Goal: Navigation & Orientation: Find specific page/section

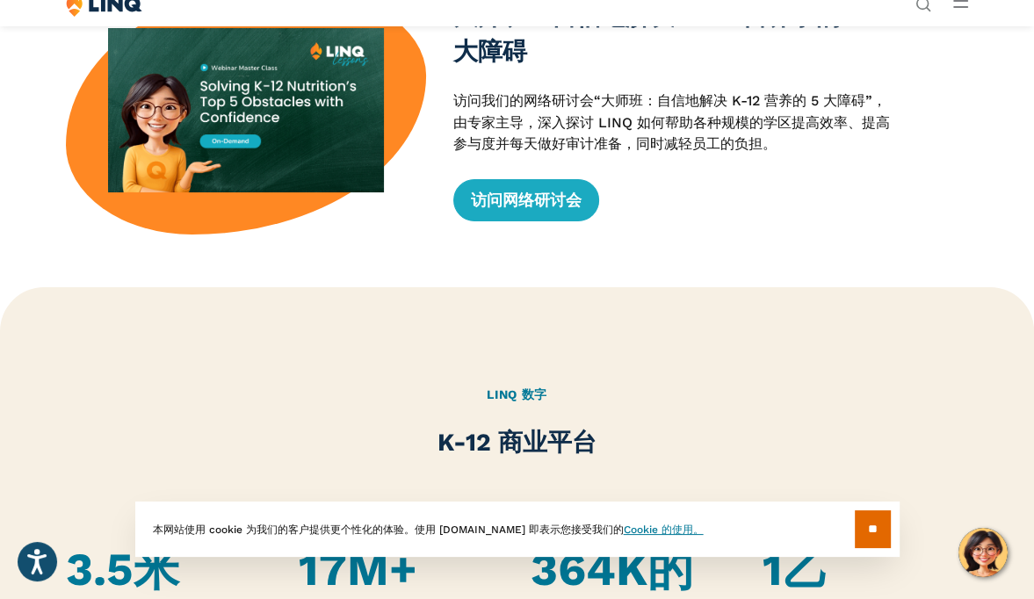
scroll to position [703, 0]
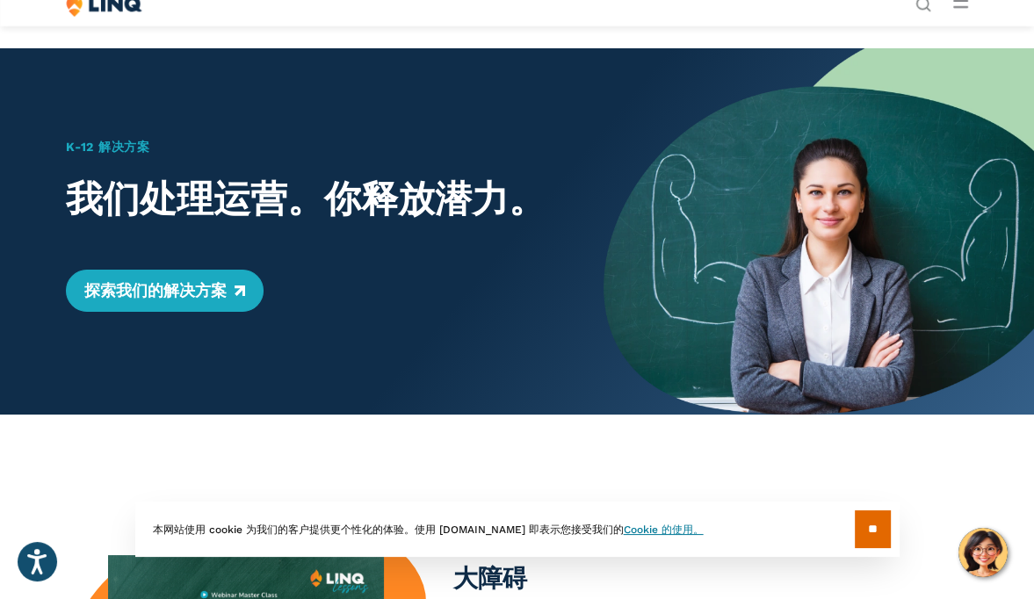
scroll to position [264, 0]
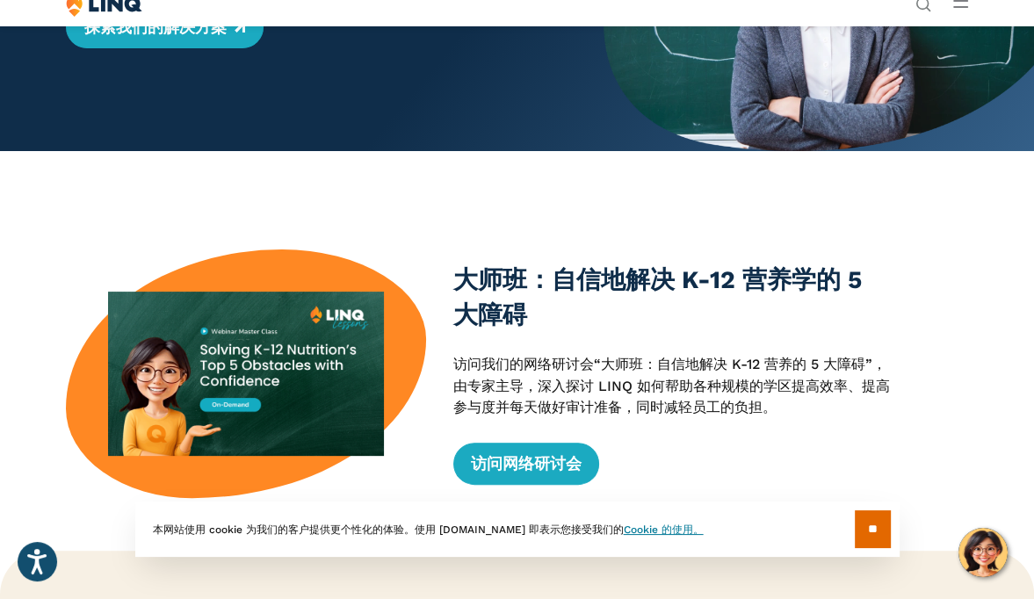
scroll to position [439, 0]
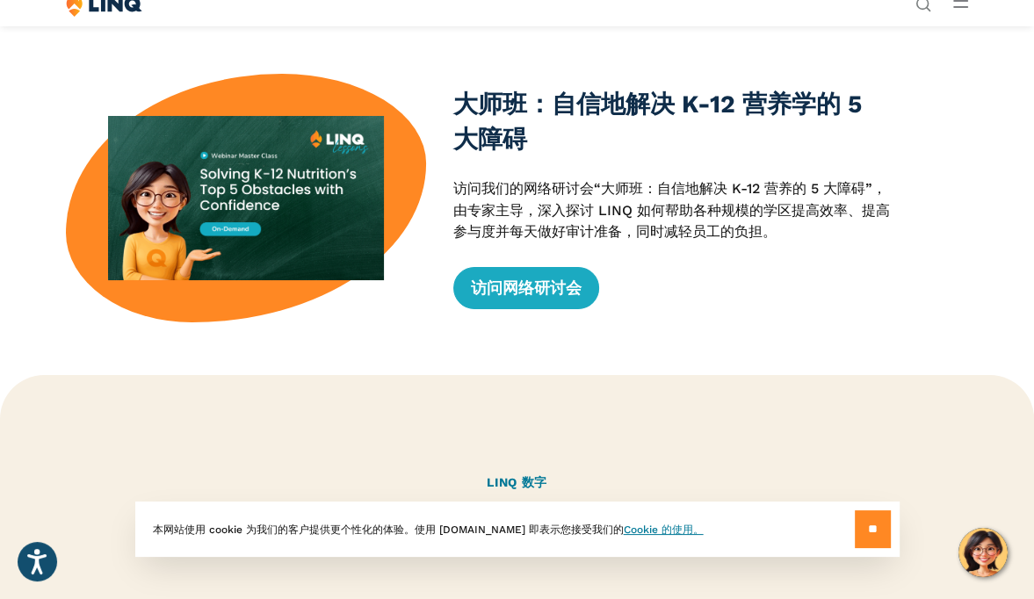
click at [871, 518] on input "**" at bounding box center [873, 530] width 36 height 38
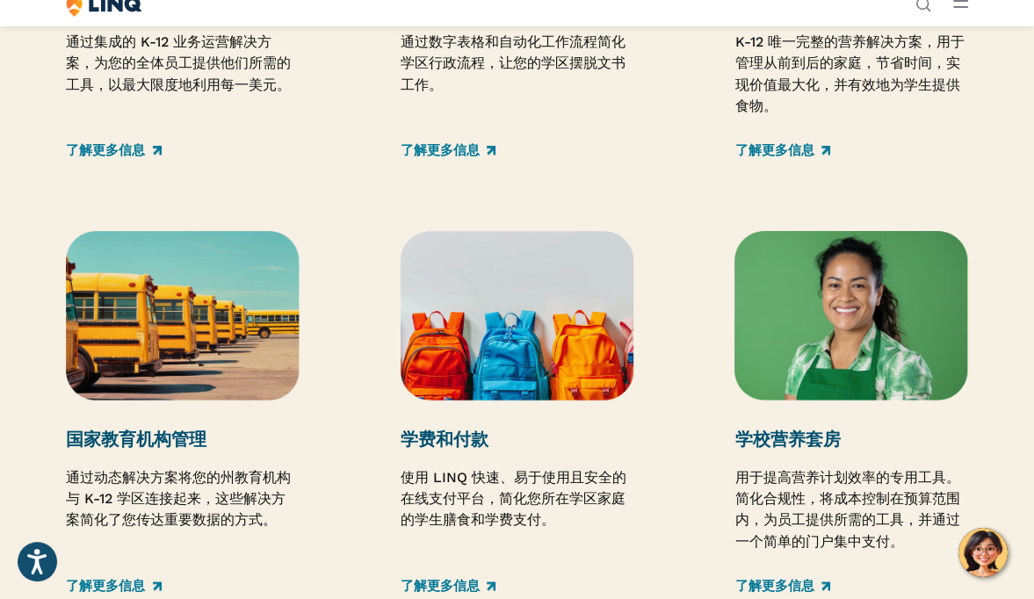
scroll to position [2373, 0]
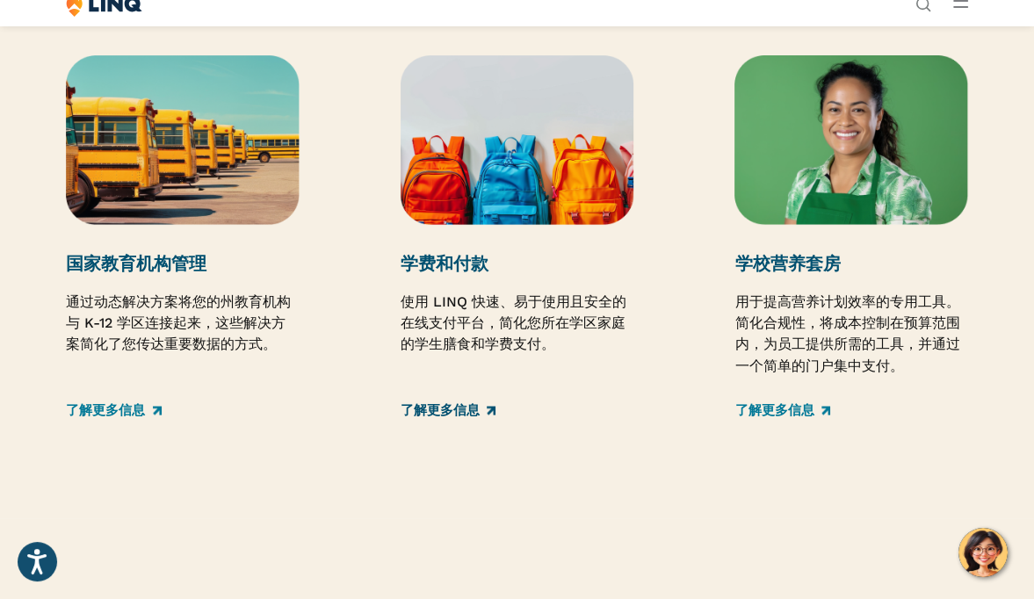
click at [444, 410] on link "了解更多信息" at bounding box center [448, 410] width 95 height 19
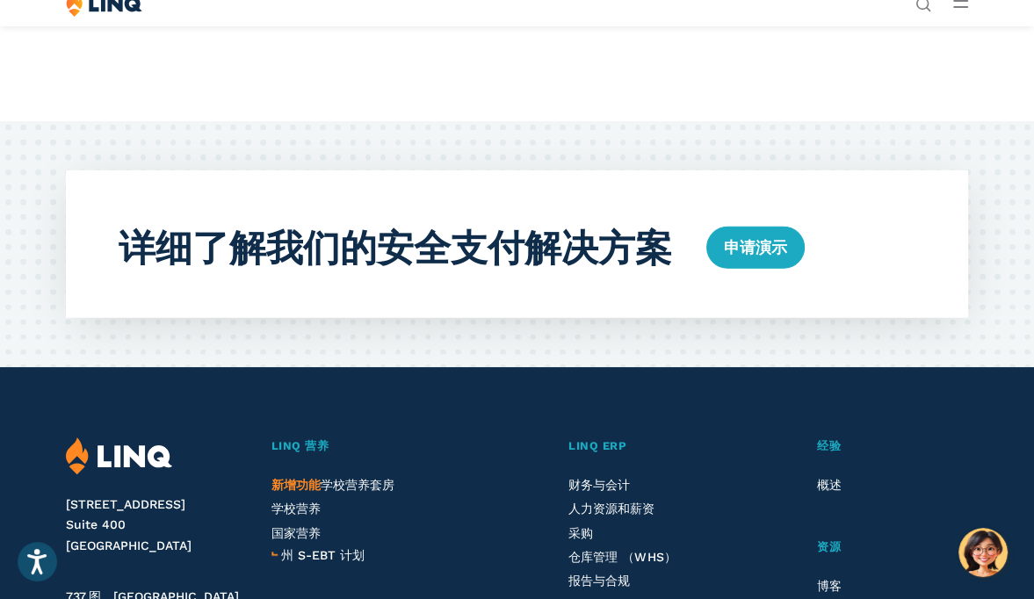
scroll to position [3779, 0]
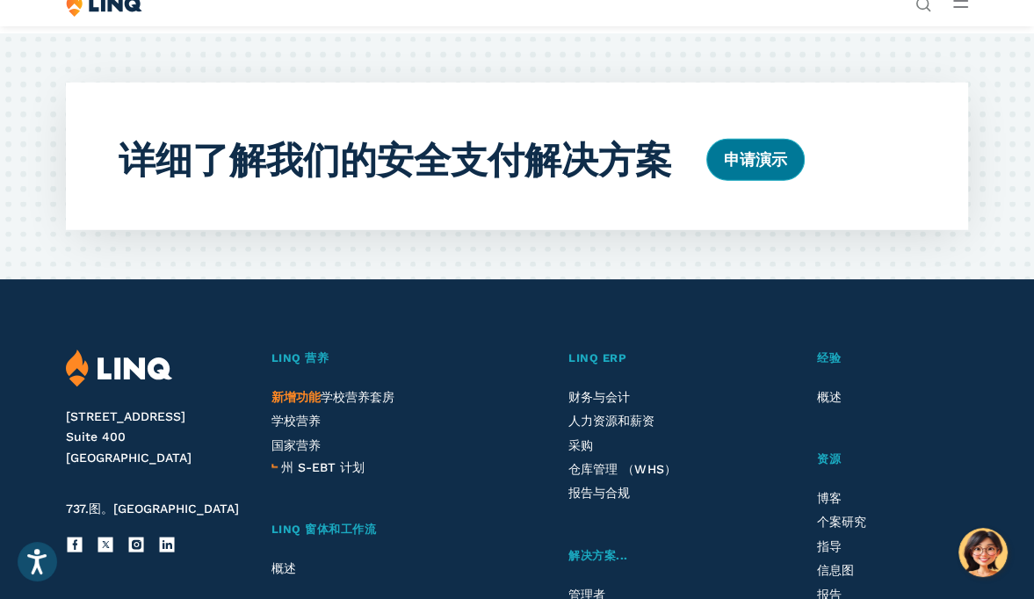
click at [741, 181] on link "申请演示" at bounding box center [756, 160] width 98 height 42
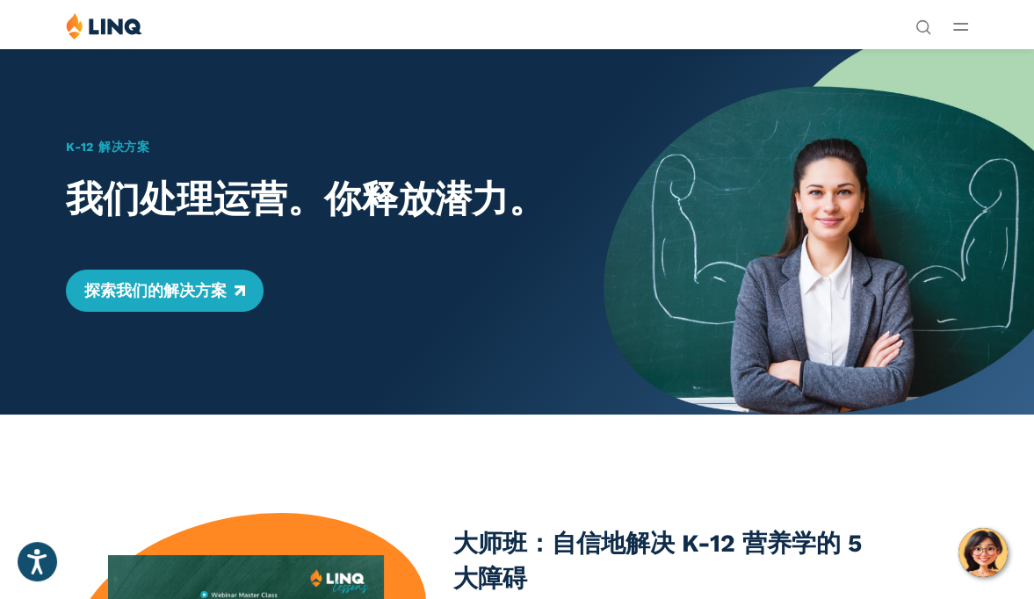
click at [970, 25] on div "解决 方案 营养 概述 新增功能 学校营养套房 学校营养 国家营养 州 S-EBT 计划 付款 概述 教育资源规划 （ERP） 概述 财务与会计 人力资源和薪…" at bounding box center [517, 28] width 1034 height 33
click at [958, 33] on button "打开主菜单" at bounding box center [960, 26] width 15 height 19
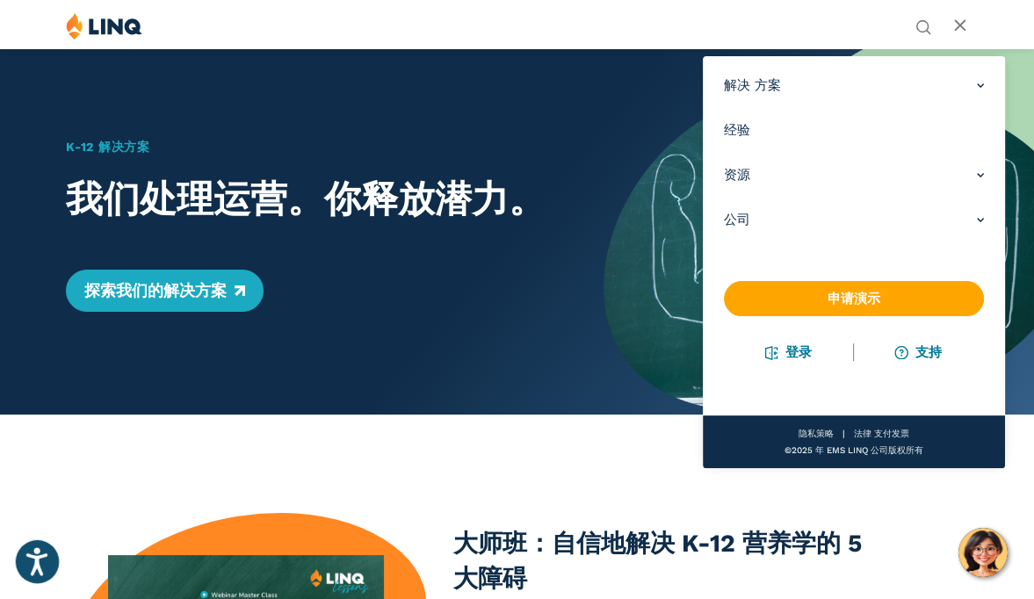
click at [42, 561] on icon "Open accessiBe: accessibility options, statement and help" at bounding box center [36, 561] width 21 height 28
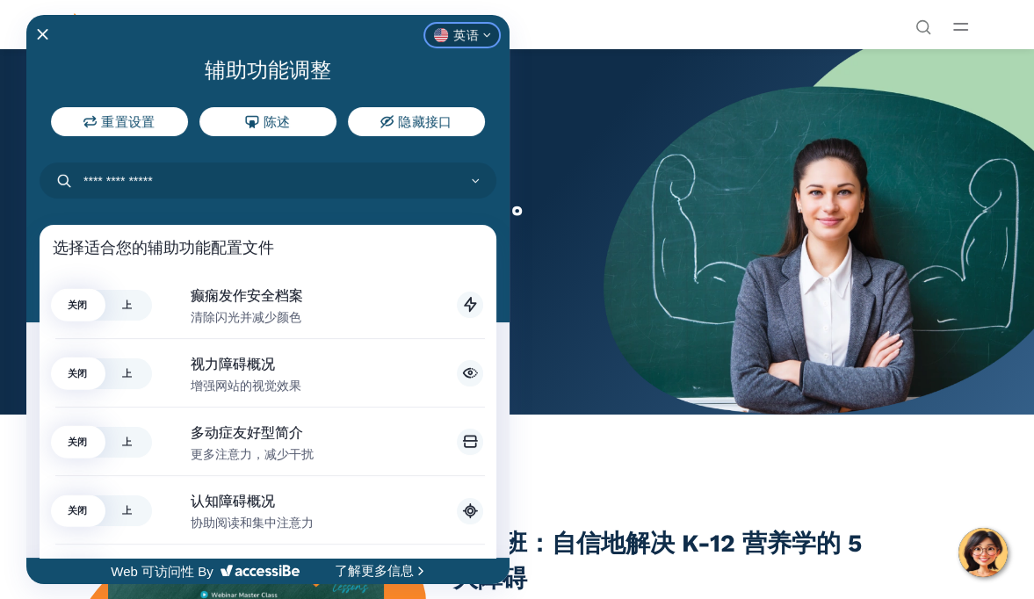
click at [478, 40] on button "英语" at bounding box center [462, 35] width 74 height 23
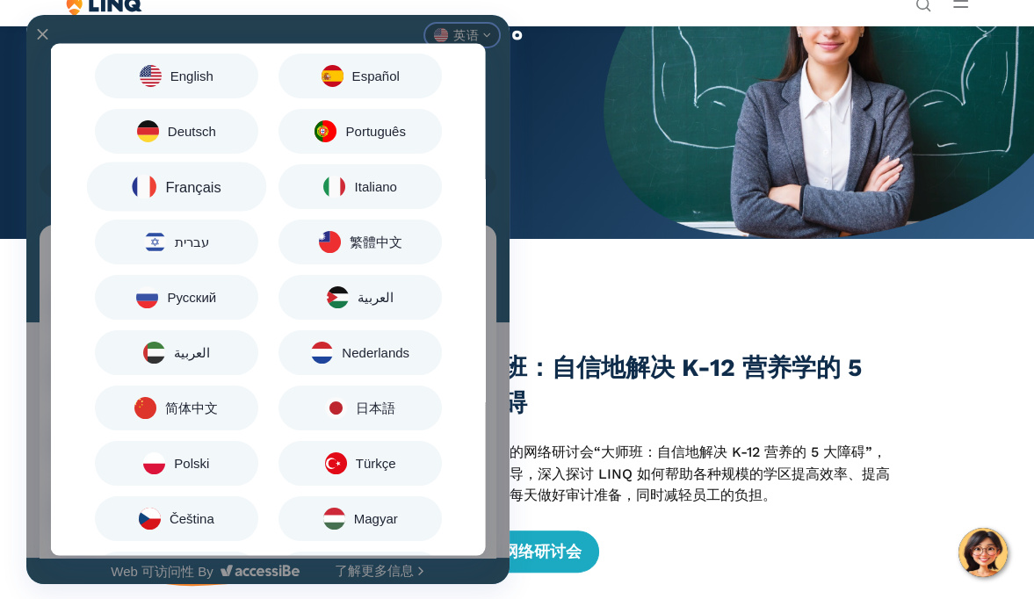
scroll to position [176, 0]
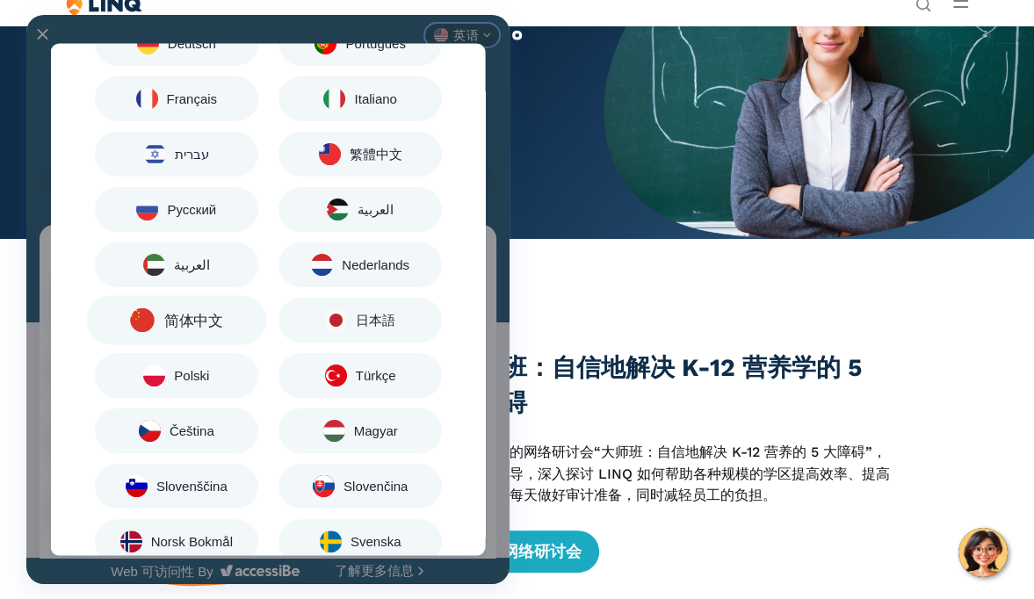
click at [196, 323] on span "简体中文" at bounding box center [193, 321] width 58 height 15
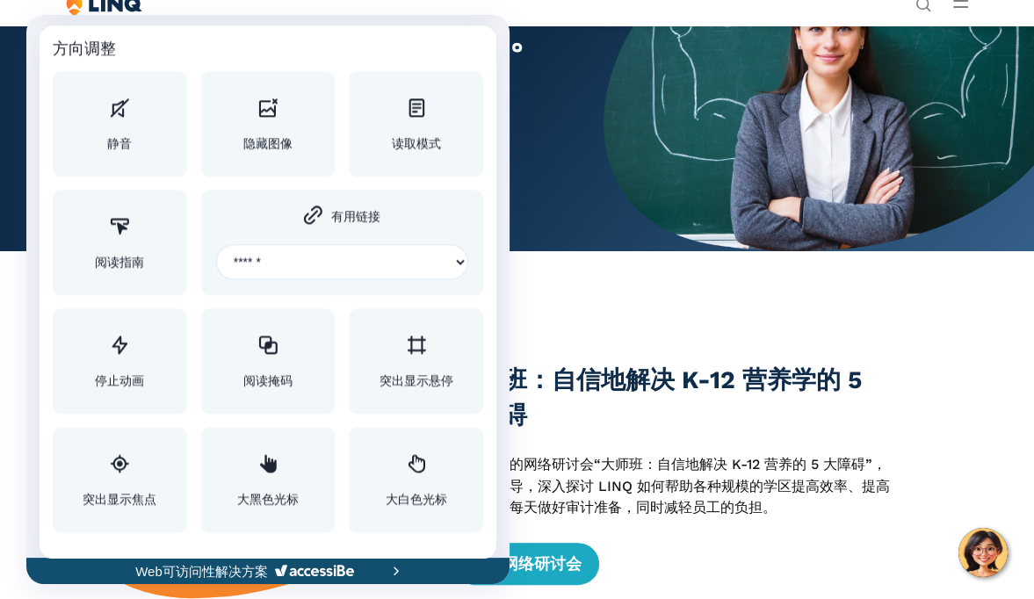
scroll to position [515, 0]
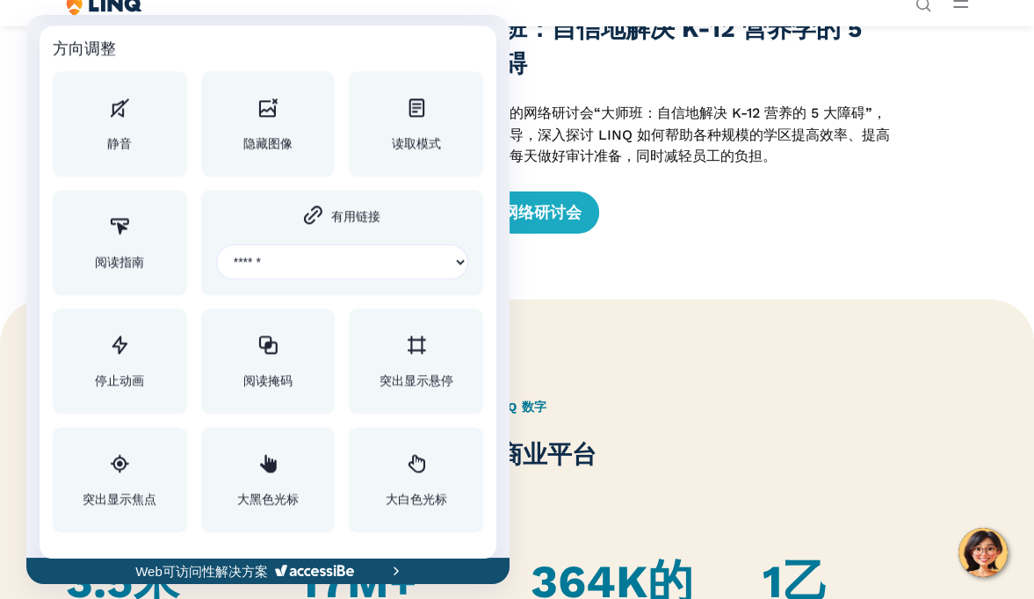
click at [808, 236] on div at bounding box center [517, 299] width 1034 height 599
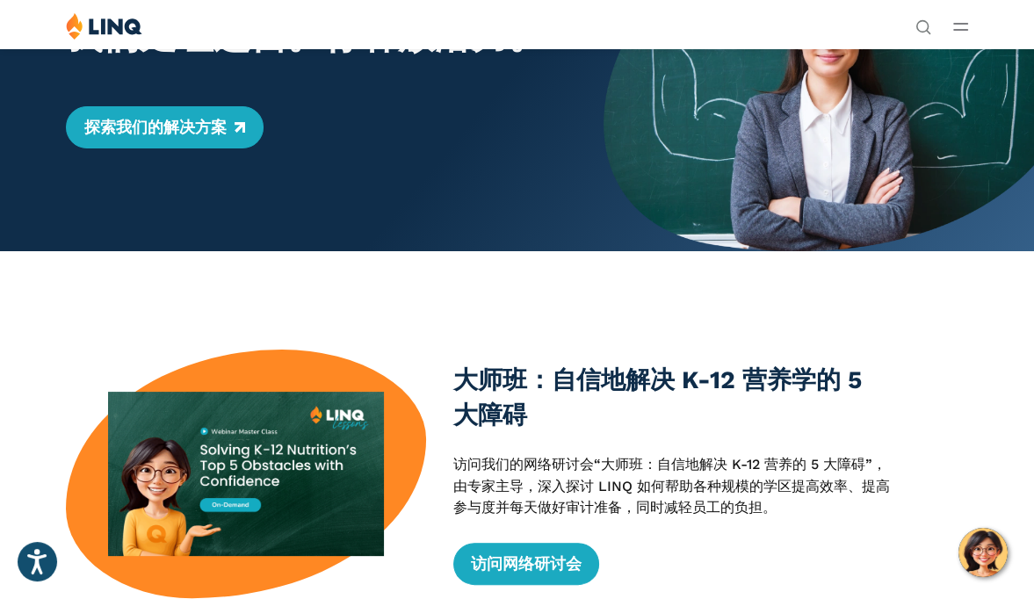
scroll to position [0, 0]
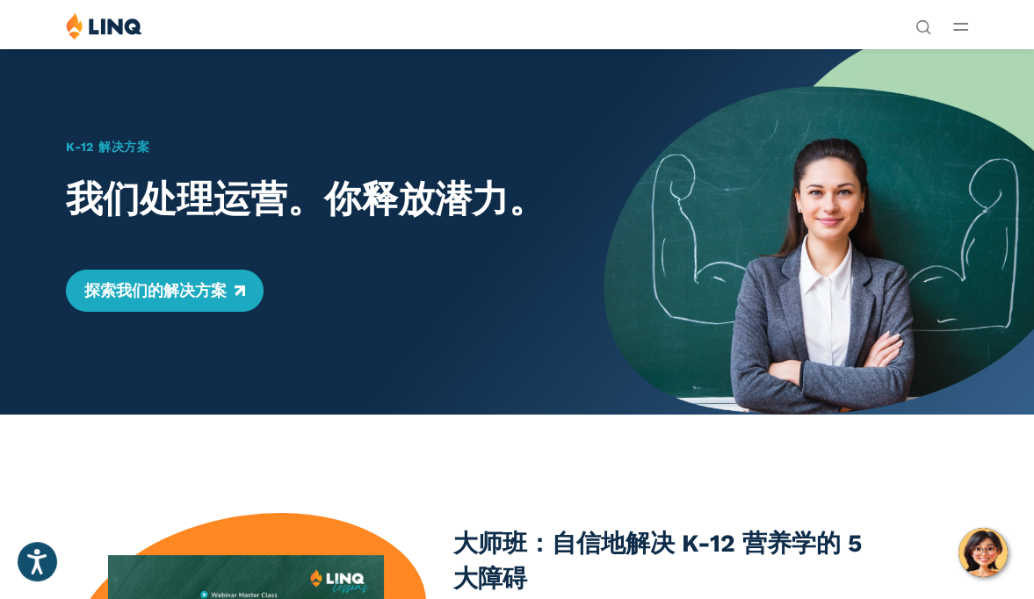
click at [958, 24] on line "打开主菜单" at bounding box center [960, 24] width 13 height 0
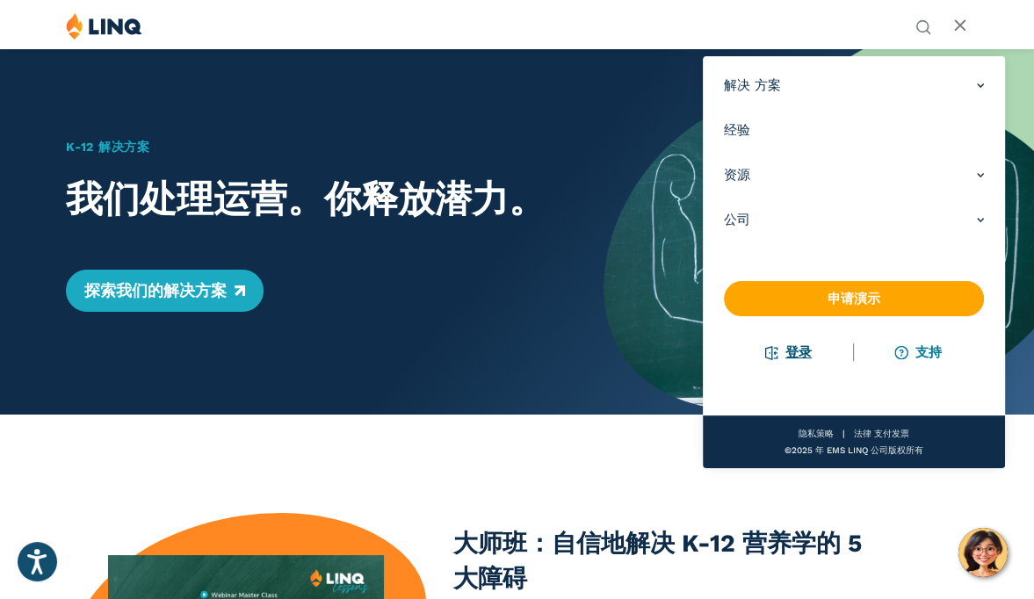
click at [789, 348] on link "登录" at bounding box center [789, 352] width 46 height 16
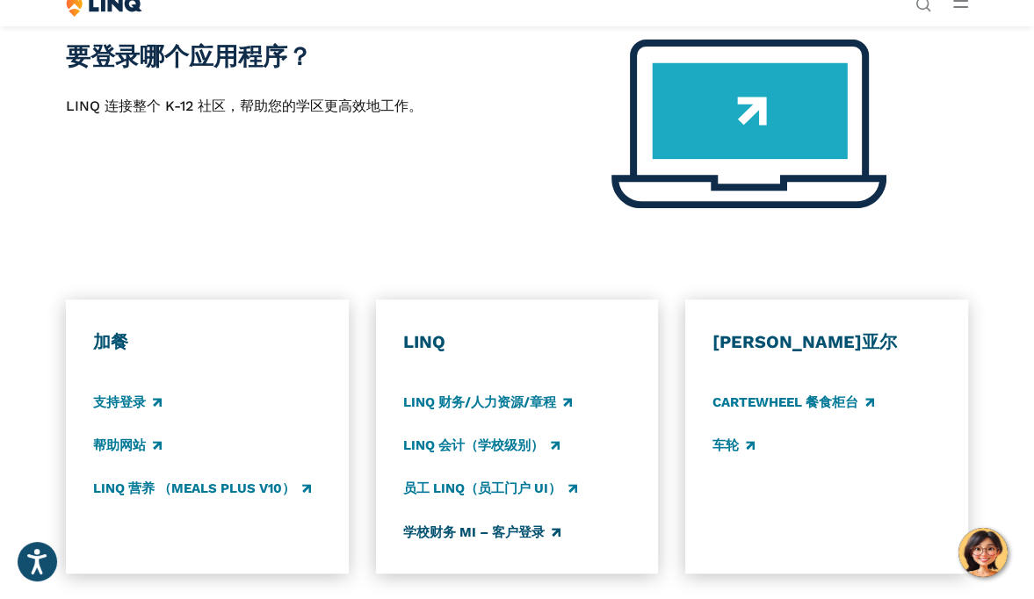
scroll to position [703, 0]
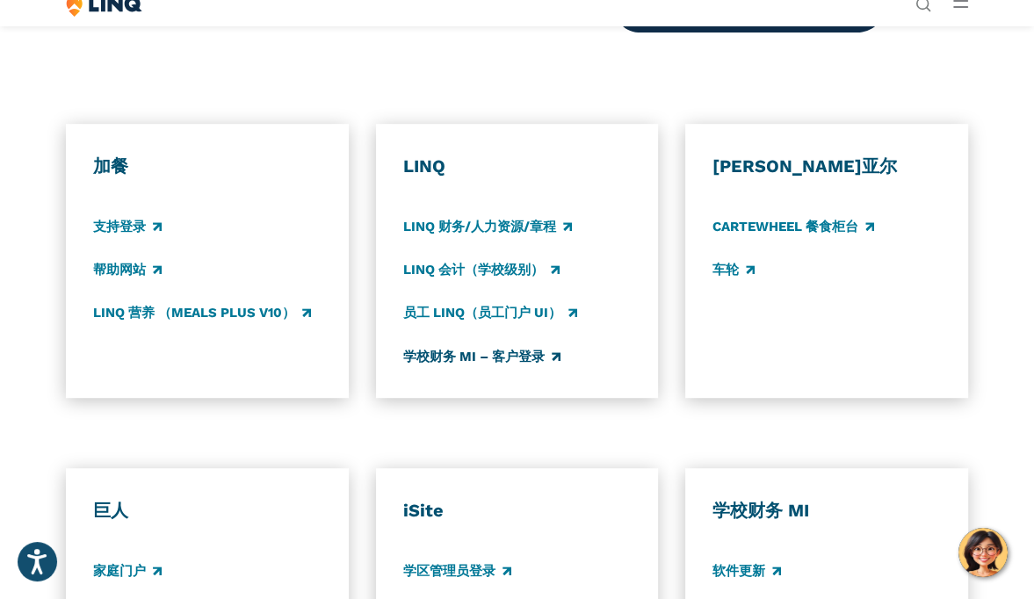
click at [523, 352] on link "学校财务 MI – 客户登录" at bounding box center [481, 356] width 157 height 19
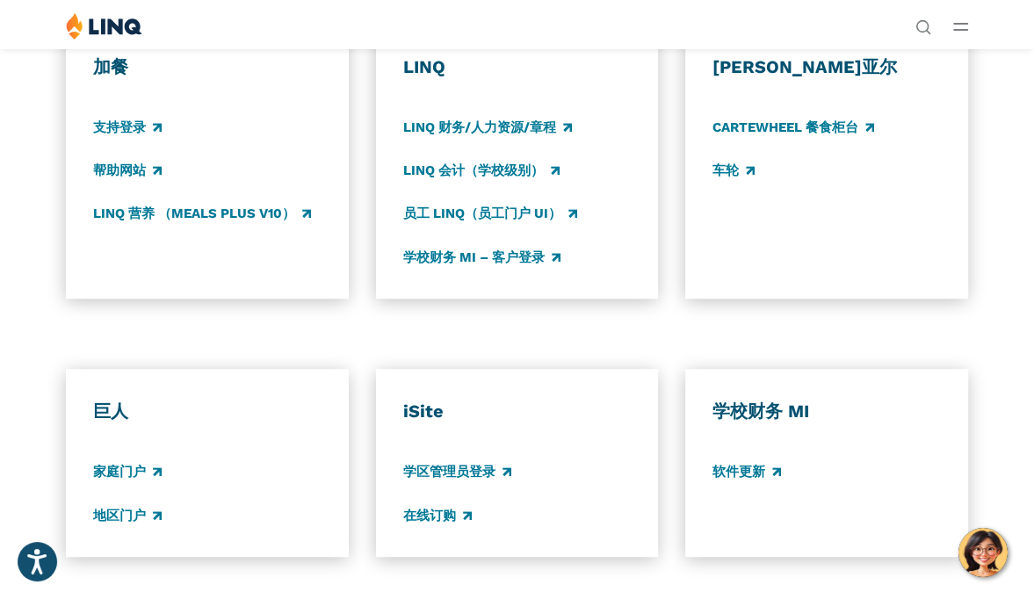
scroll to position [714, 0]
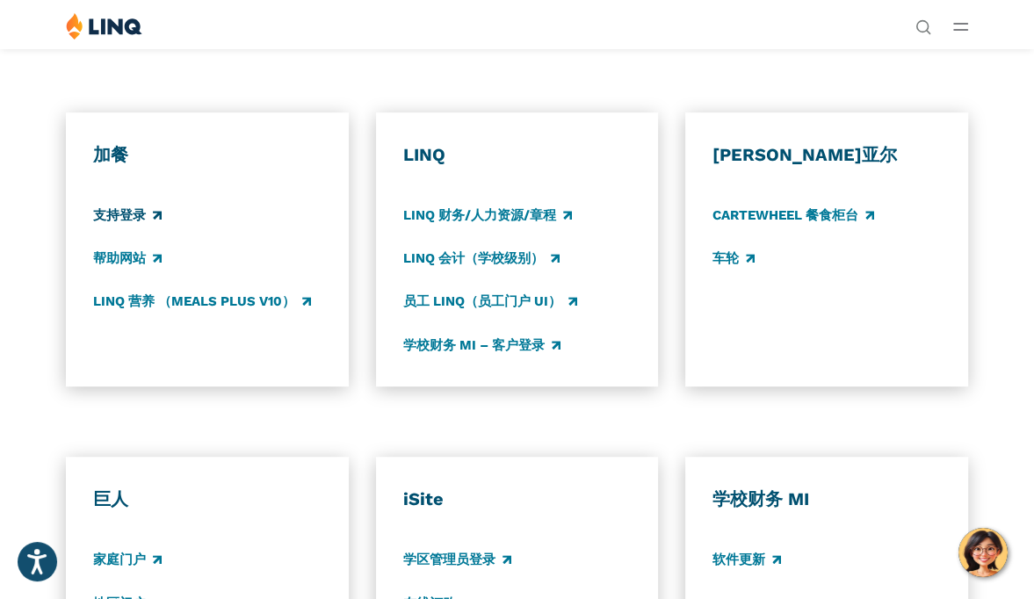
click at [116, 214] on link "支持登录" at bounding box center [127, 215] width 69 height 19
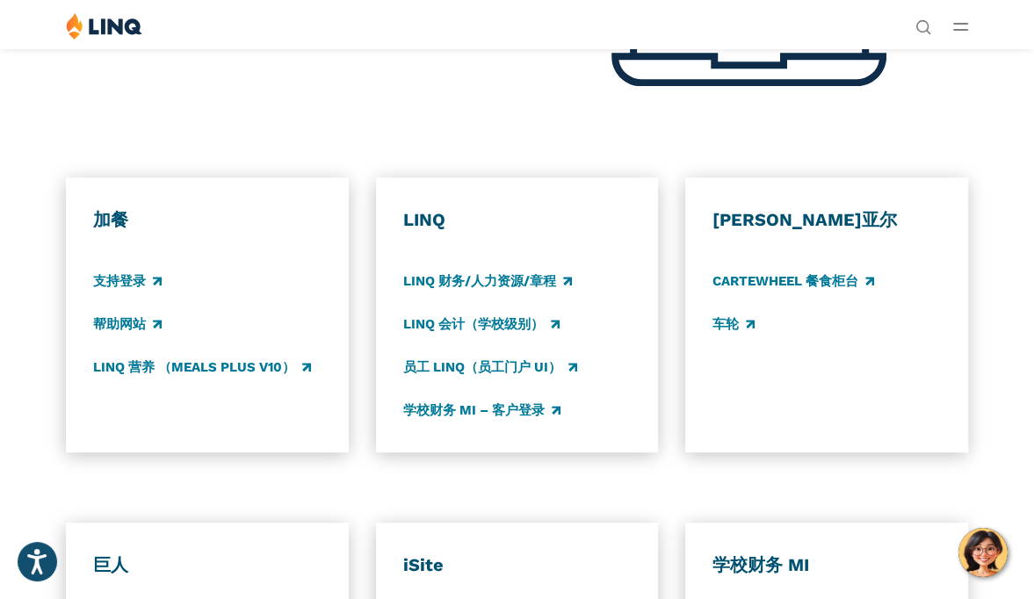
scroll to position [780, 0]
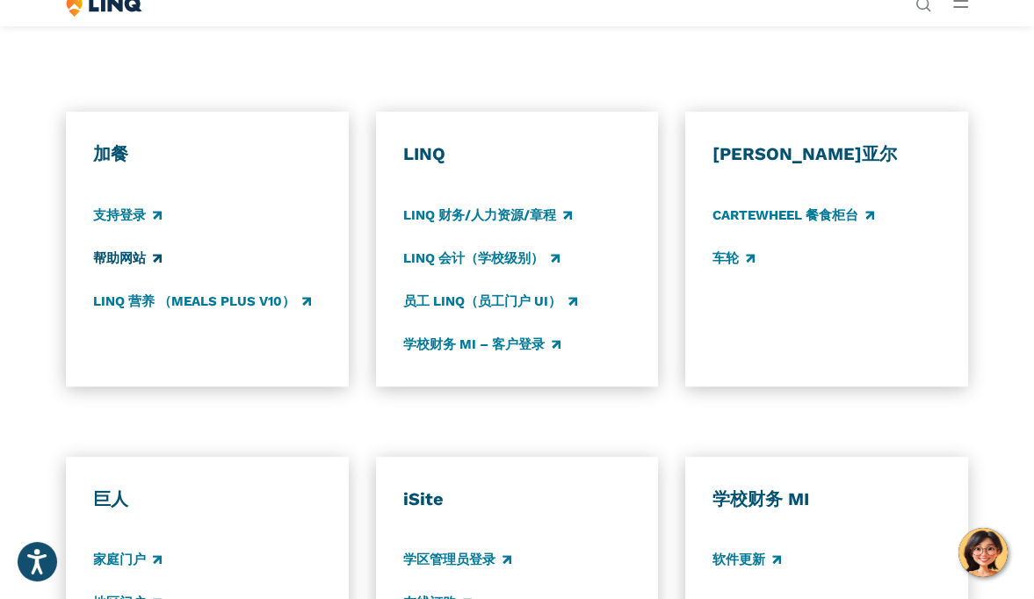
drag, startPoint x: 132, startPoint y: 261, endPoint x: 141, endPoint y: 260, distance: 8.8
click at [132, 261] on link "帮助网站" at bounding box center [127, 258] width 69 height 19
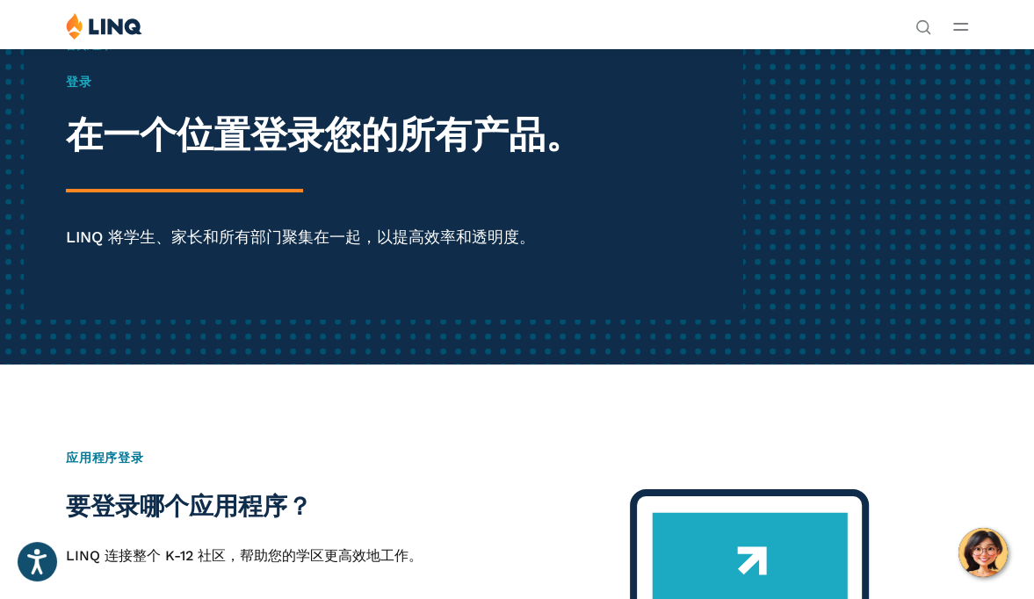
scroll to position [0, 0]
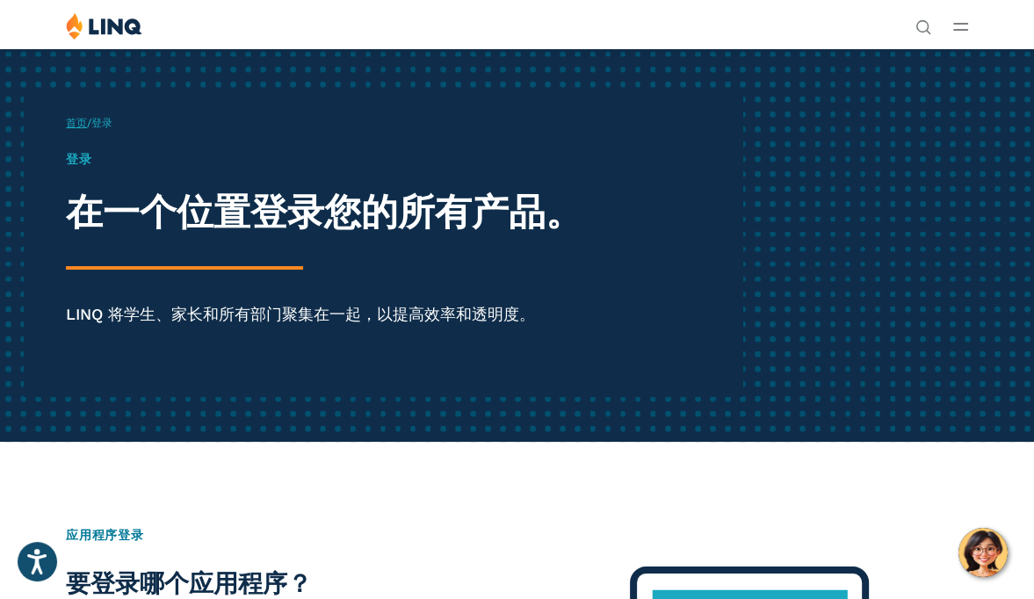
click at [82, 123] on link "首页" at bounding box center [76, 123] width 21 height 12
